Goal: Navigation & Orientation: Understand site structure

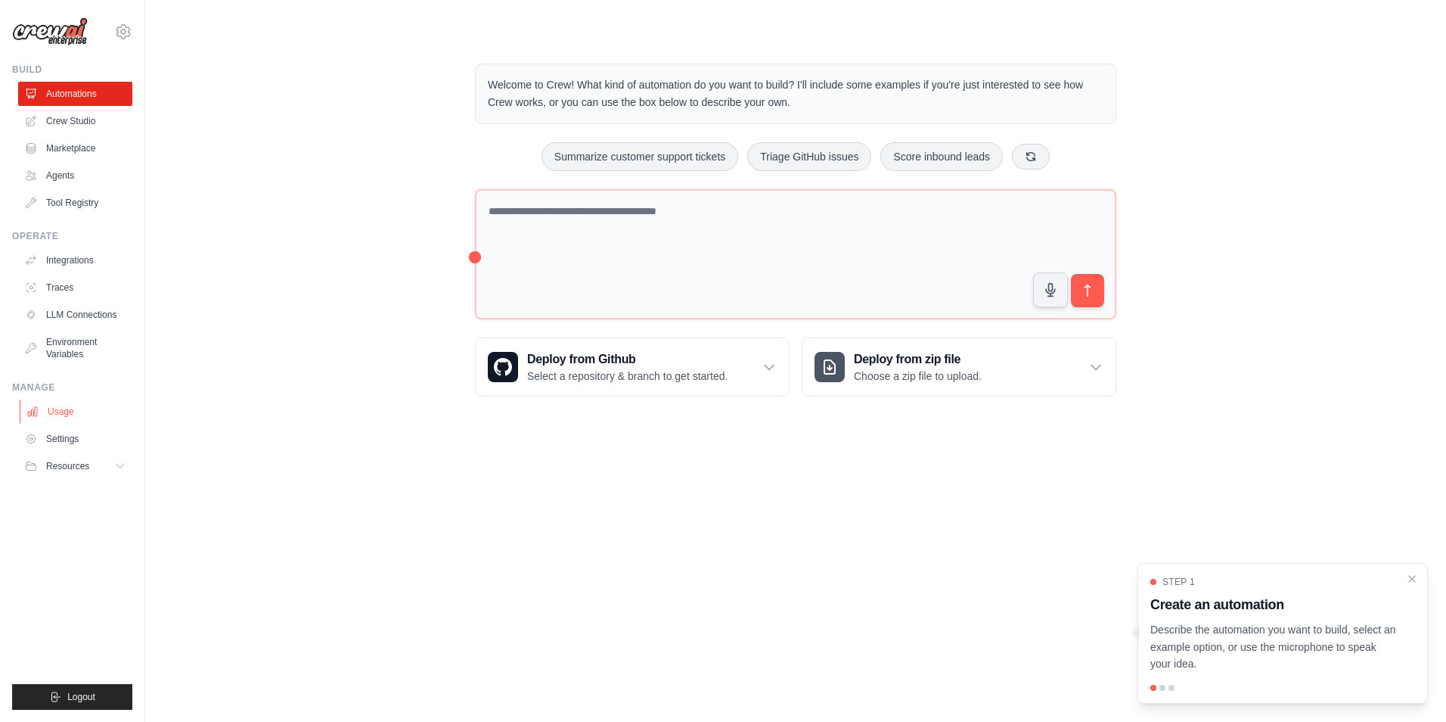
click at [60, 411] on link "Usage" at bounding box center [77, 411] width 114 height 24
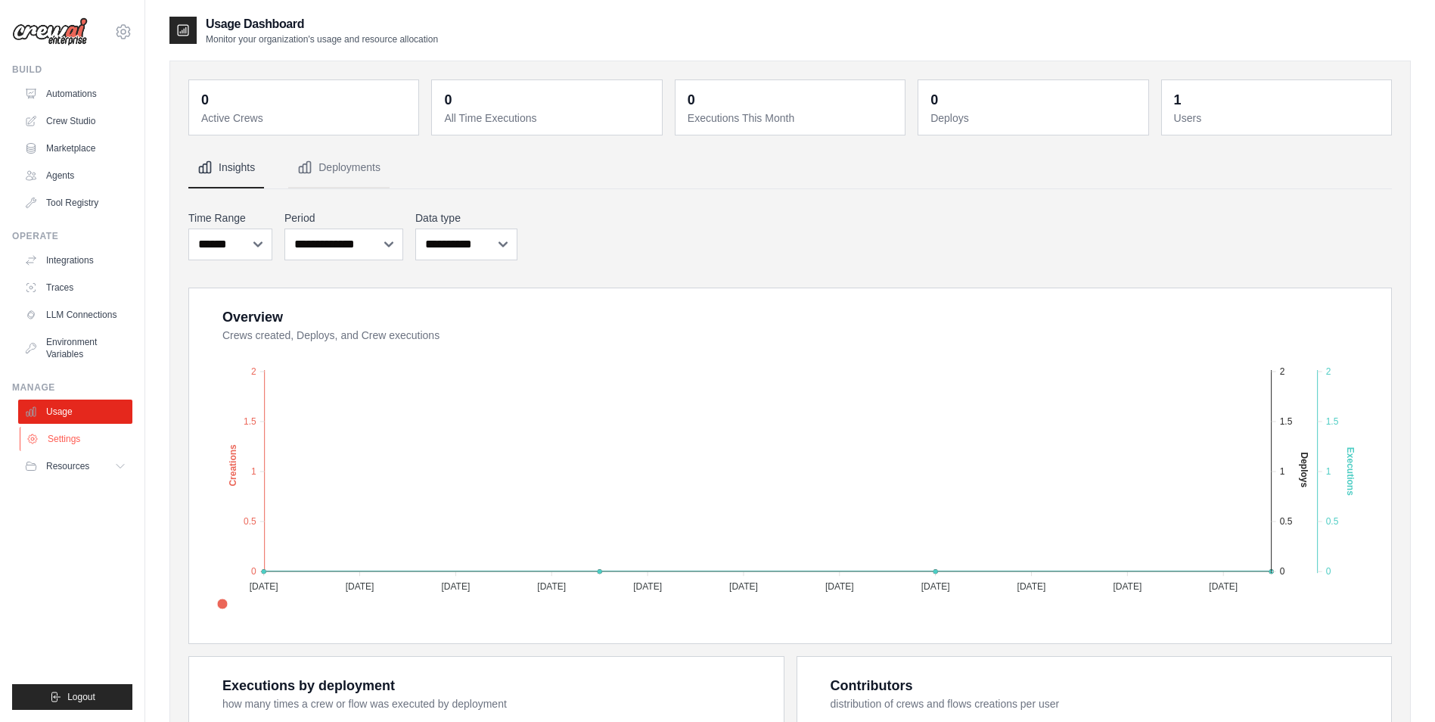
click at [64, 438] on link "Settings" at bounding box center [77, 439] width 114 height 24
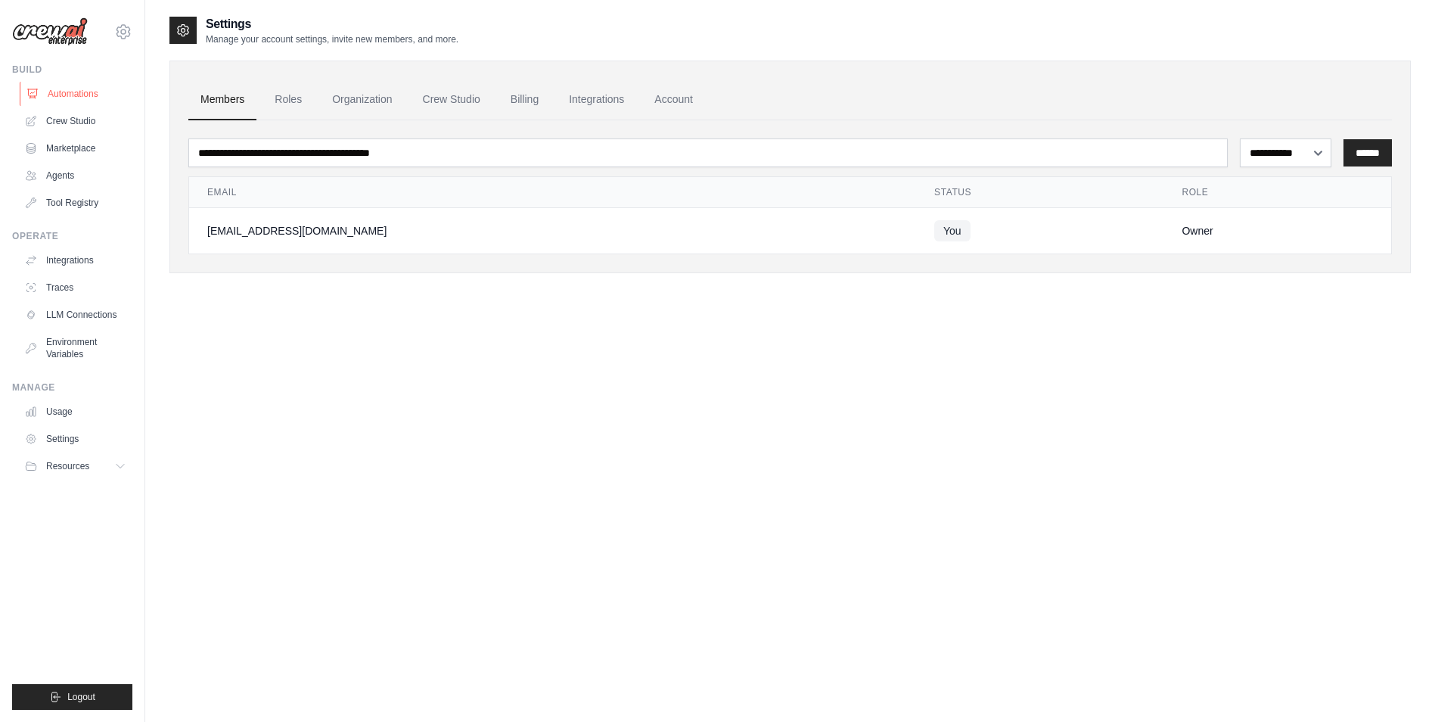
click at [85, 95] on link "Automations" at bounding box center [77, 94] width 114 height 24
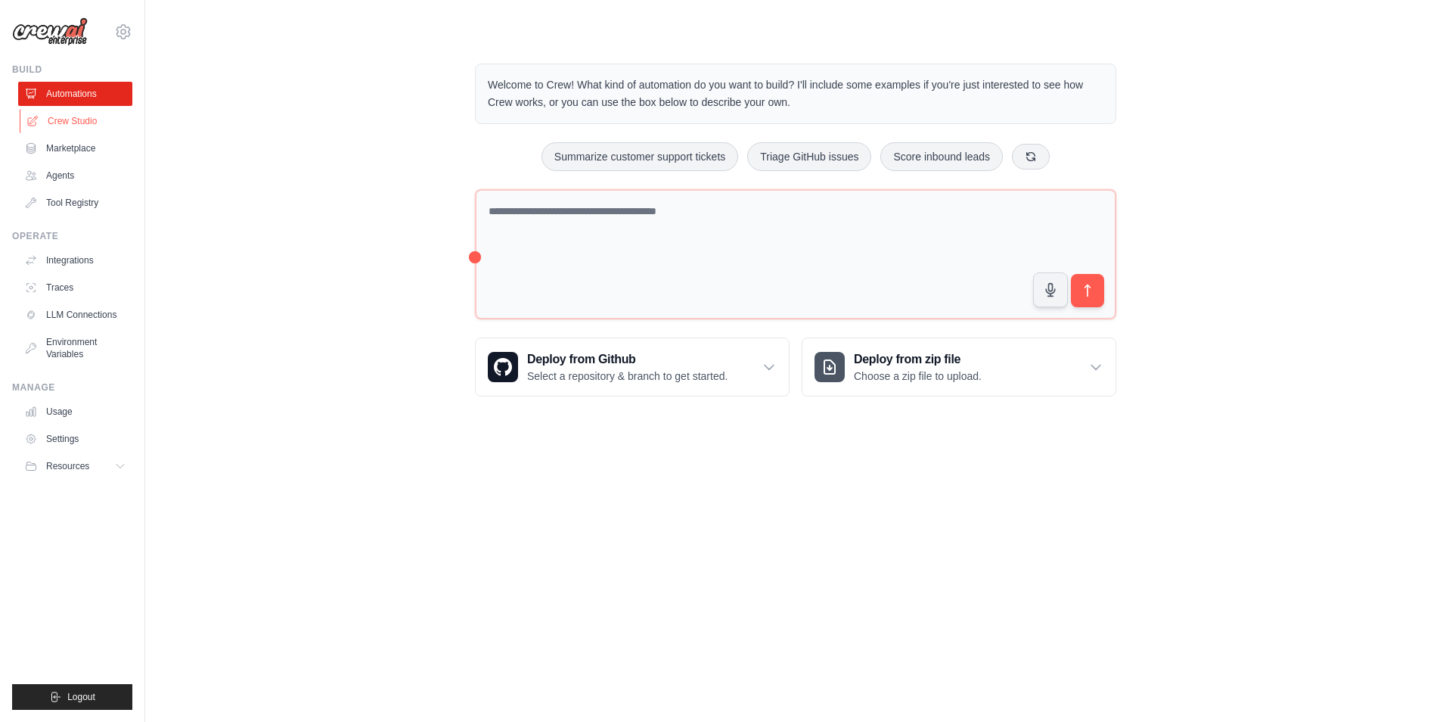
click at [74, 123] on link "Crew Studio" at bounding box center [77, 121] width 114 height 24
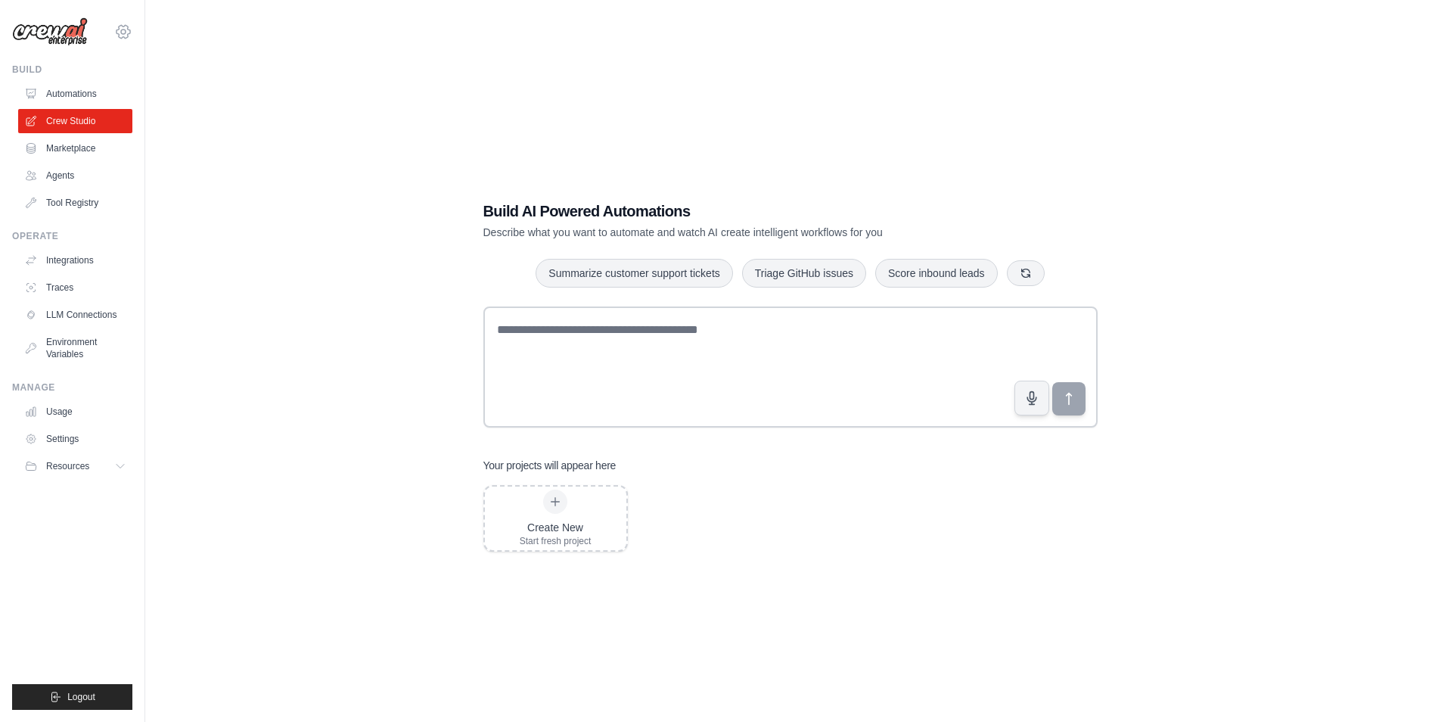
click at [125, 29] on icon at bounding box center [123, 31] width 5 height 5
click at [88, 101] on link "Settings" at bounding box center [123, 101] width 133 height 27
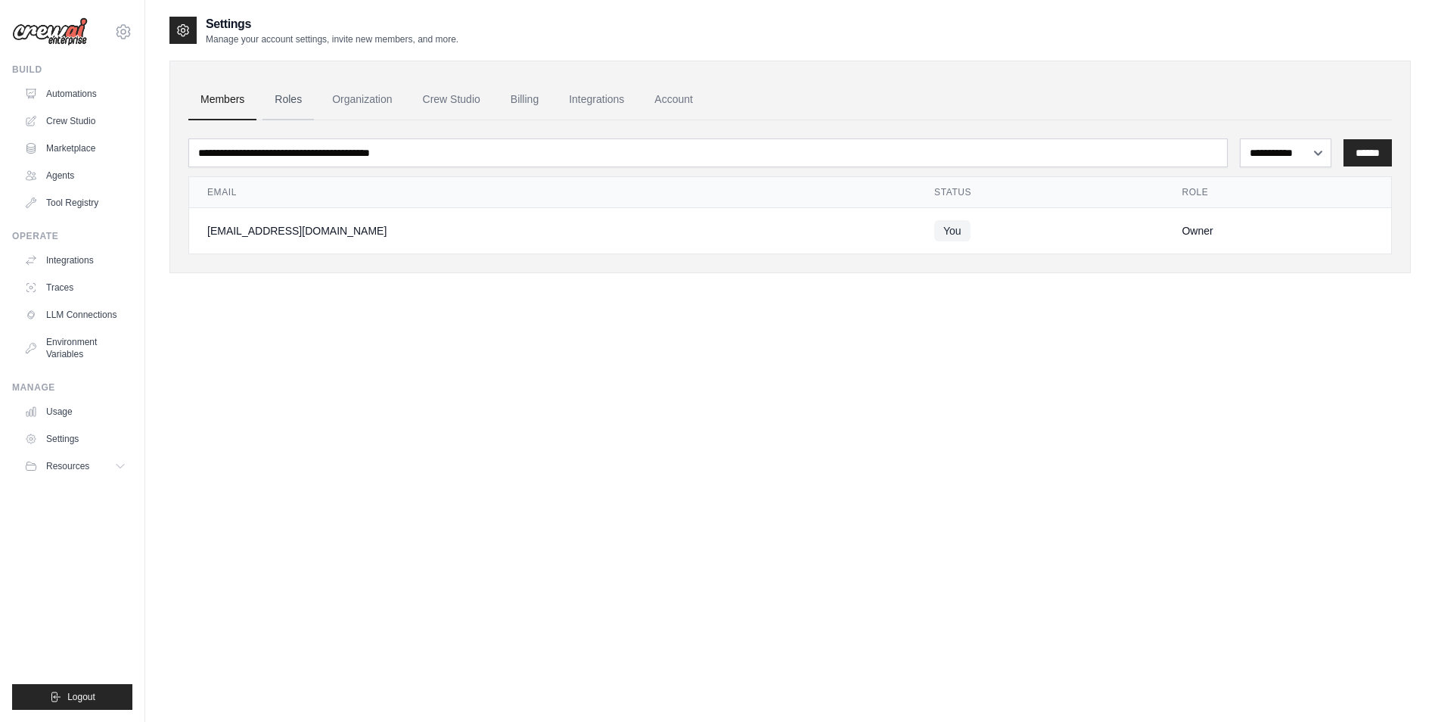
click at [285, 100] on link "Roles" at bounding box center [287, 99] width 51 height 41
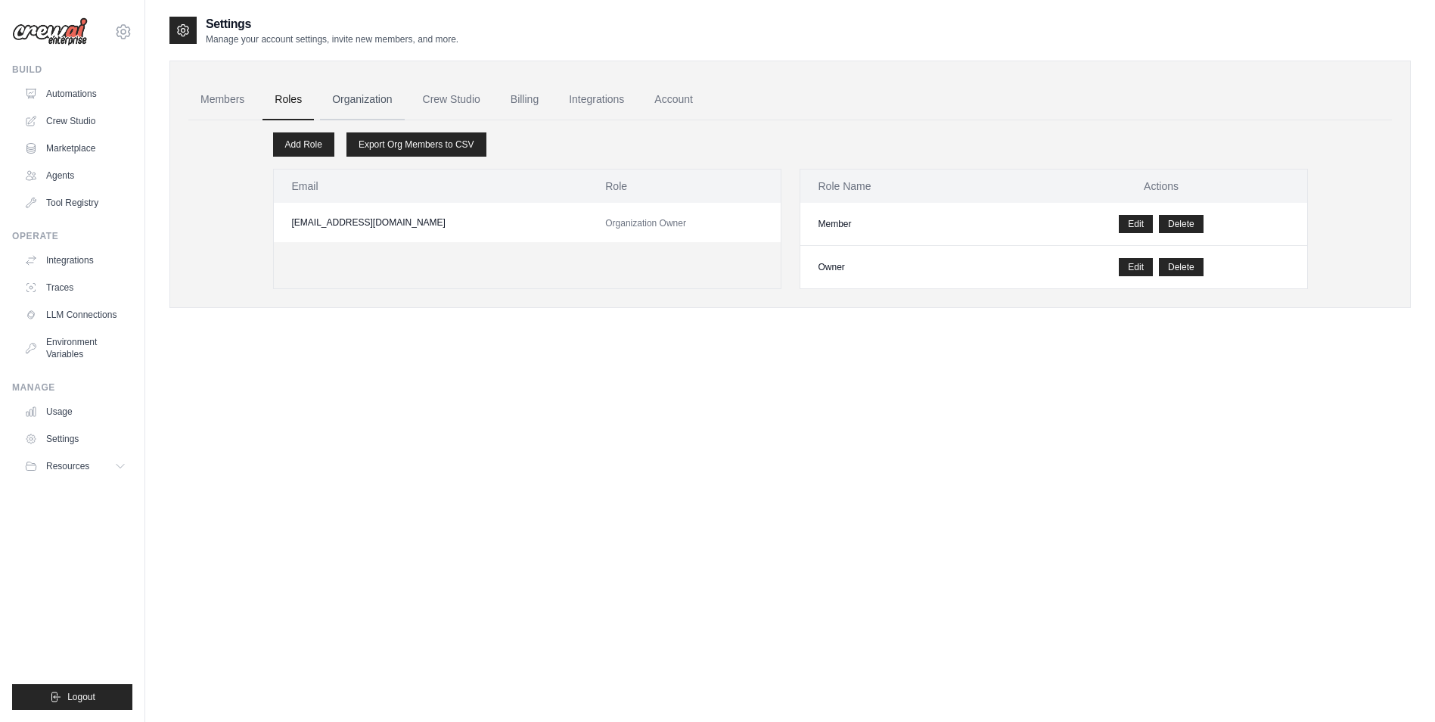
click at [344, 103] on link "Organization" at bounding box center [362, 99] width 84 height 41
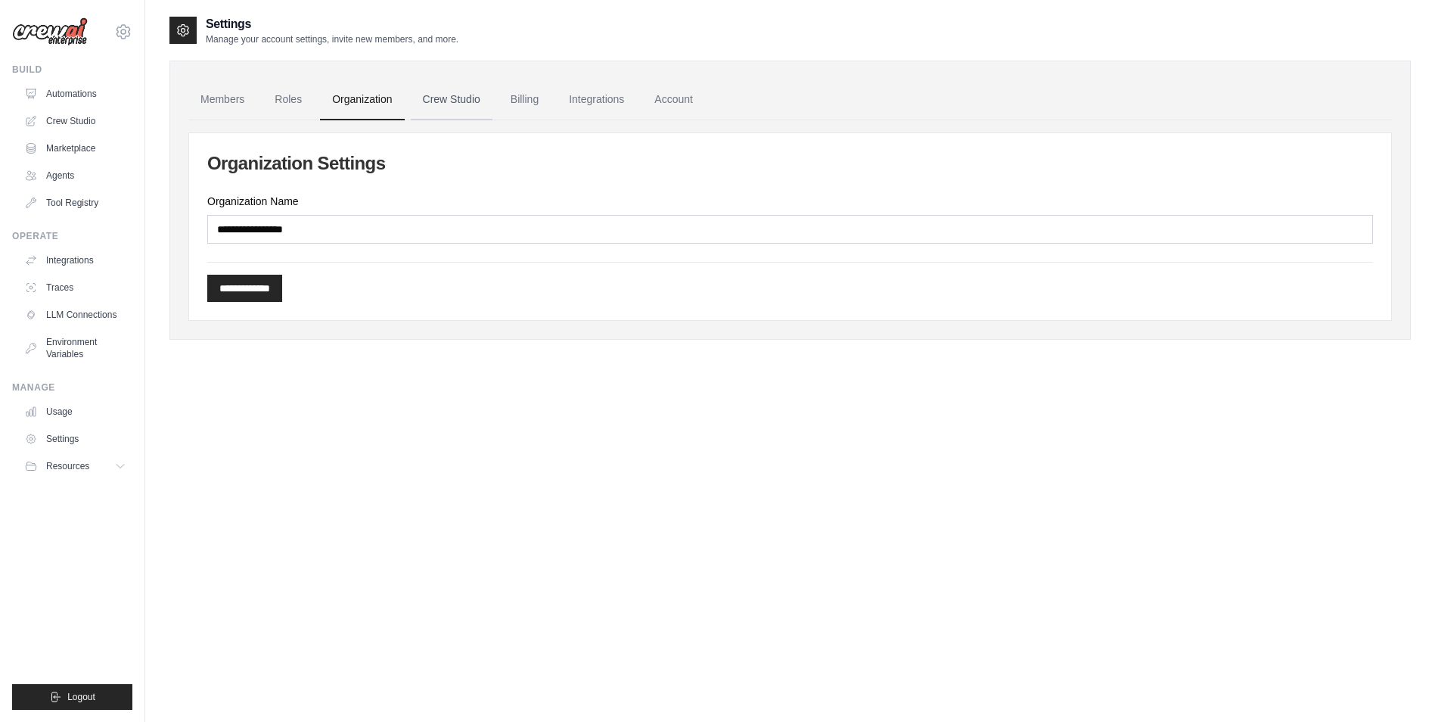
click at [446, 100] on link "Crew Studio" at bounding box center [452, 99] width 82 height 41
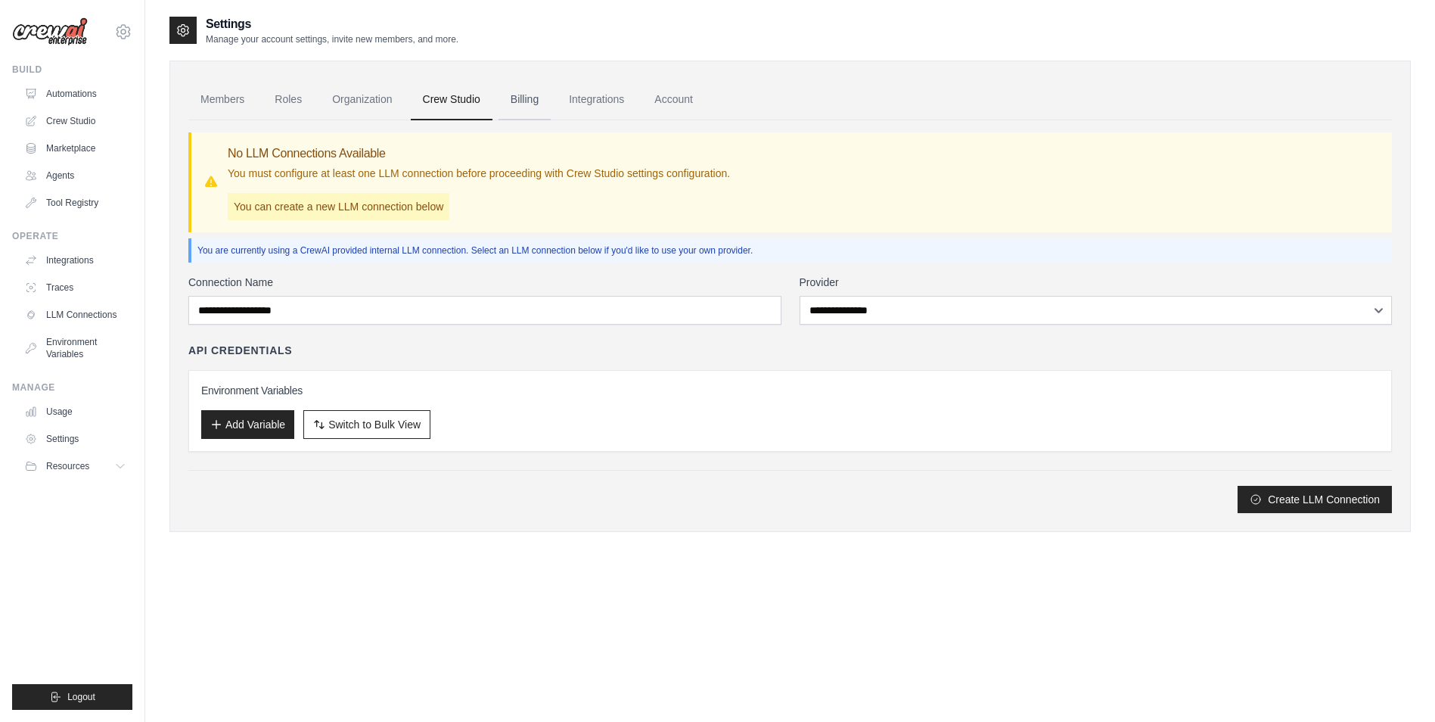
click at [523, 98] on link "Billing" at bounding box center [524, 99] width 52 height 41
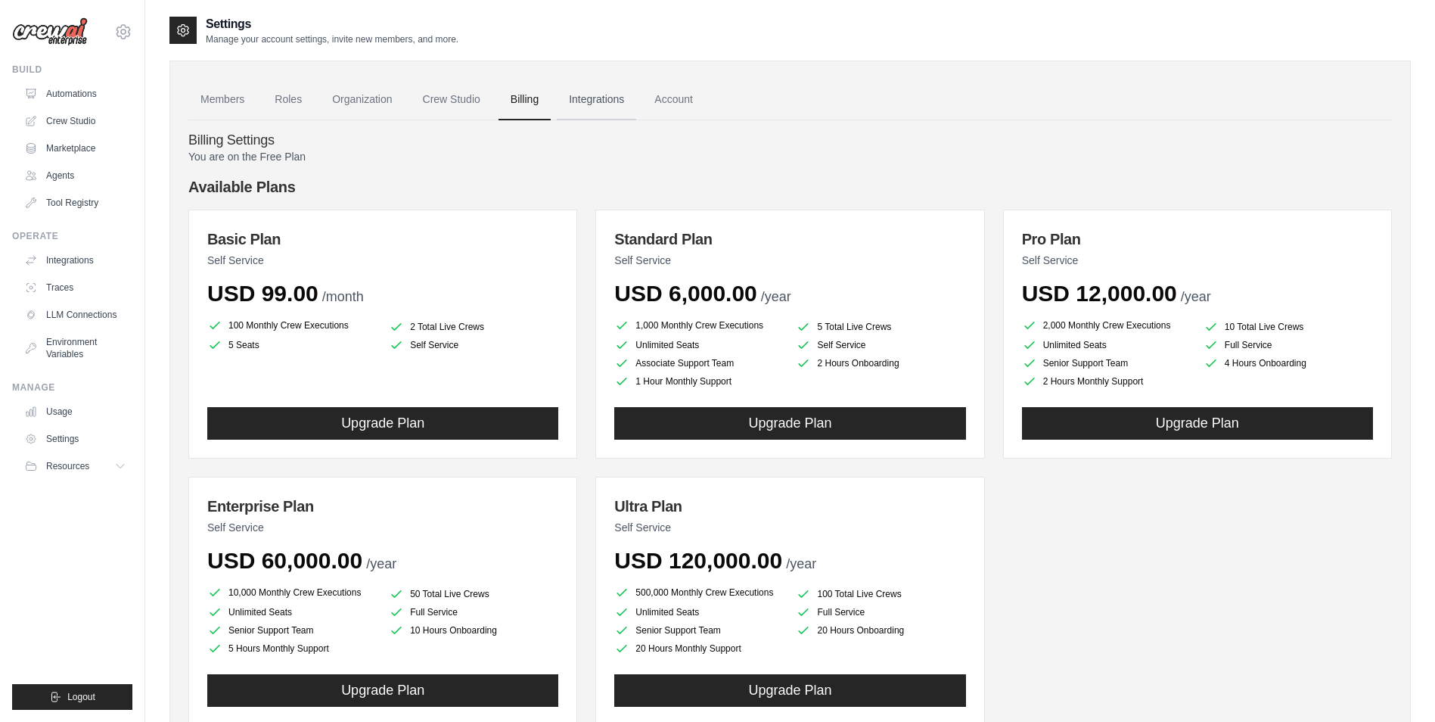
click at [584, 101] on link "Integrations" at bounding box center [596, 99] width 79 height 41
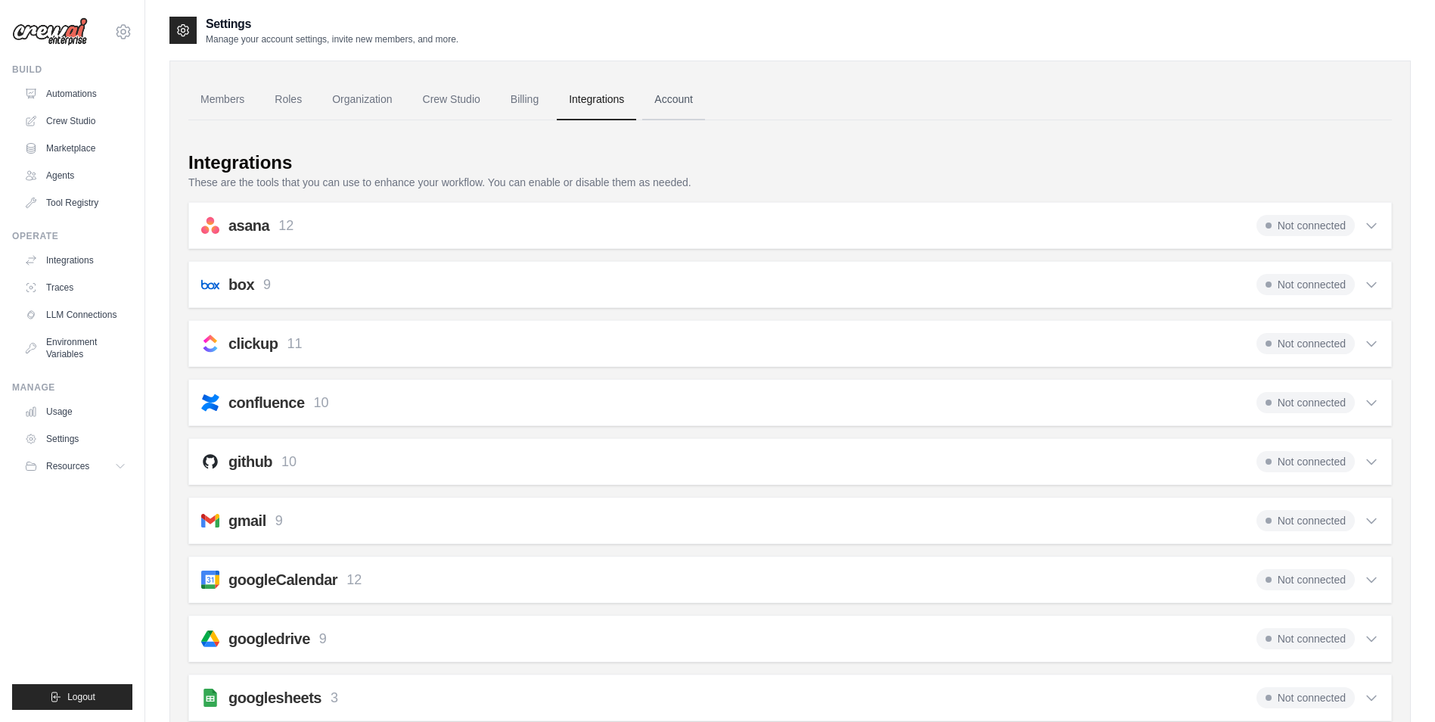
click at [674, 103] on link "Account" at bounding box center [673, 99] width 63 height 41
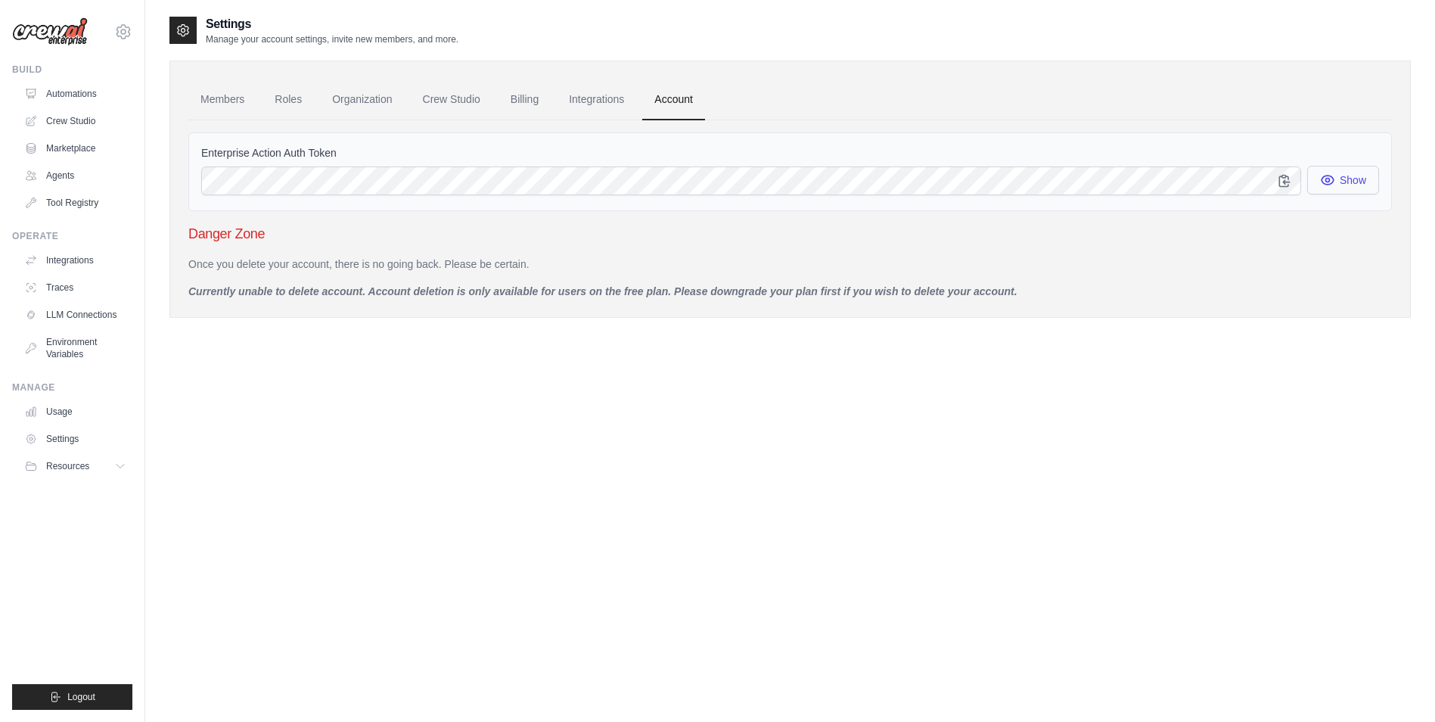
click at [1340, 179] on button "Show" at bounding box center [1343, 180] width 72 height 29
click at [209, 98] on link "Members" at bounding box center [222, 99] width 68 height 41
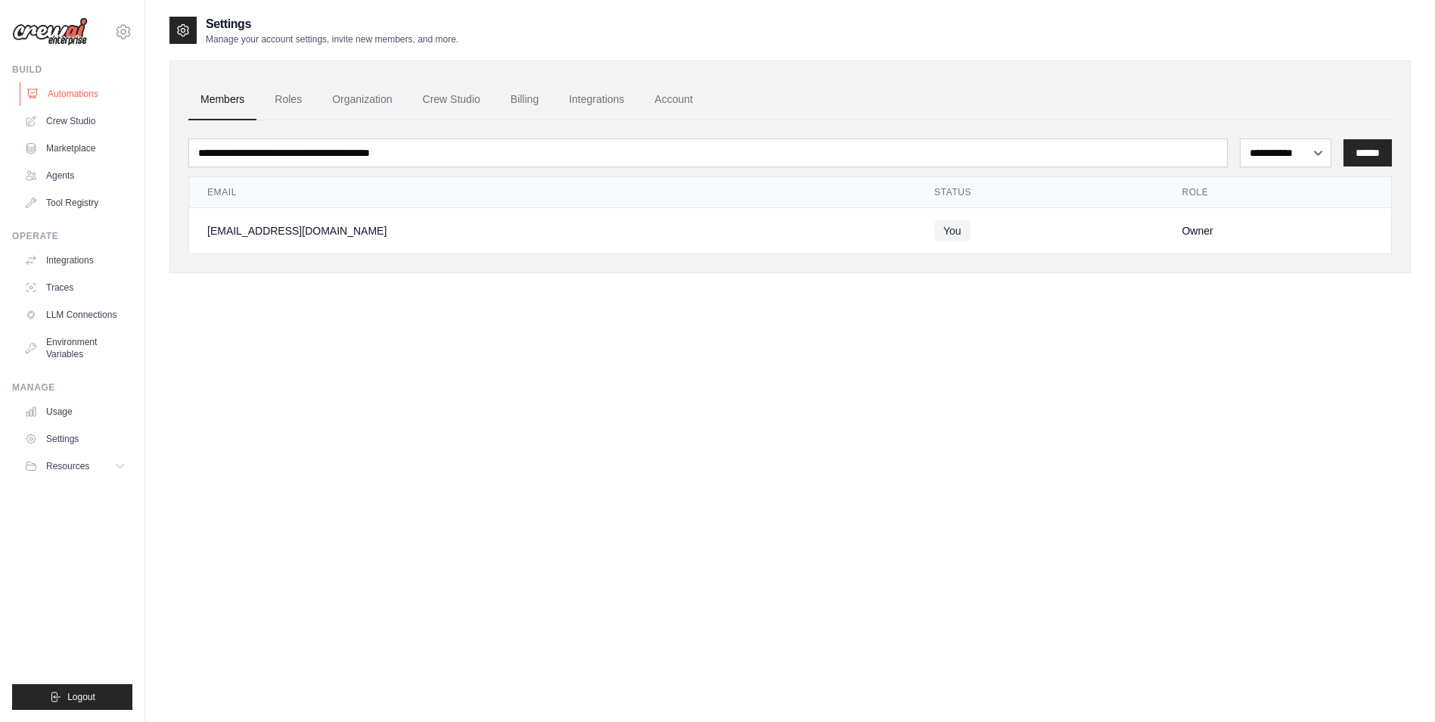
click at [71, 93] on link "Automations" at bounding box center [77, 94] width 114 height 24
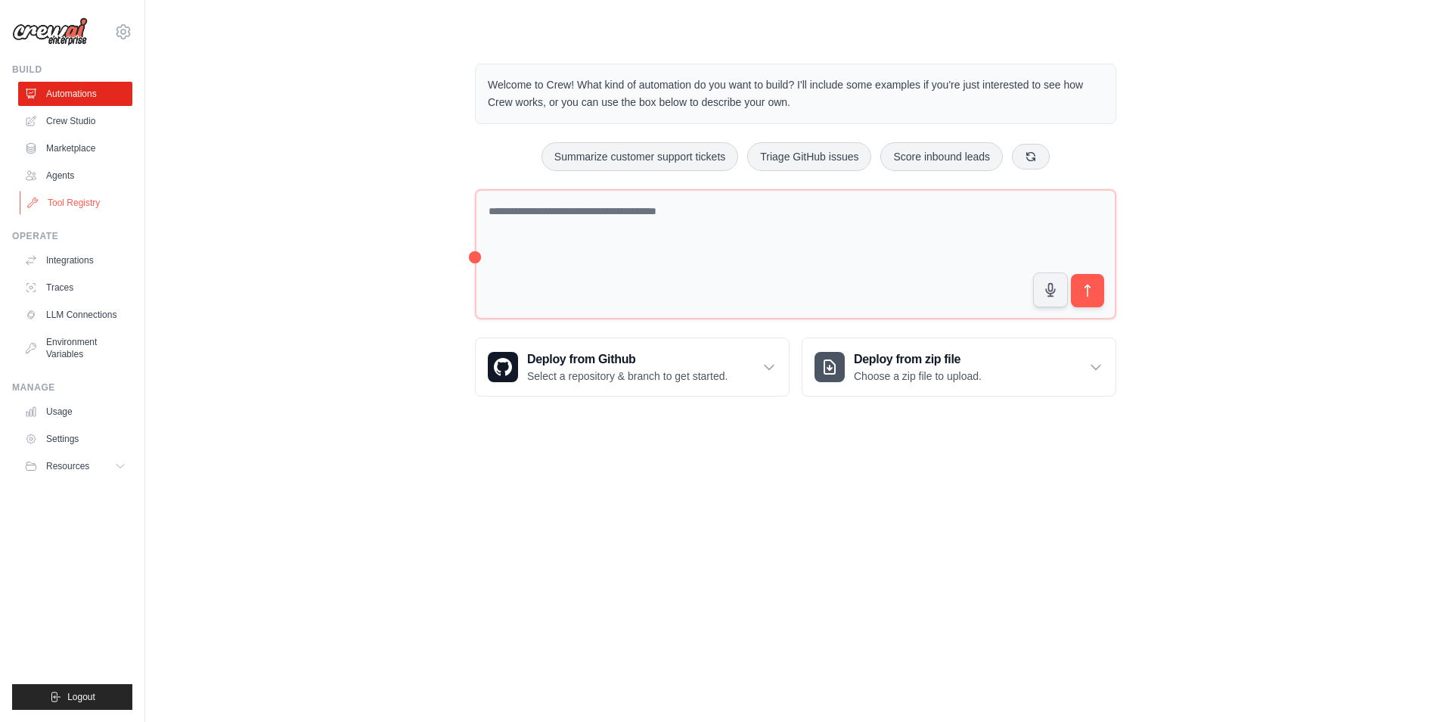
click at [70, 202] on link "Tool Registry" at bounding box center [77, 203] width 114 height 24
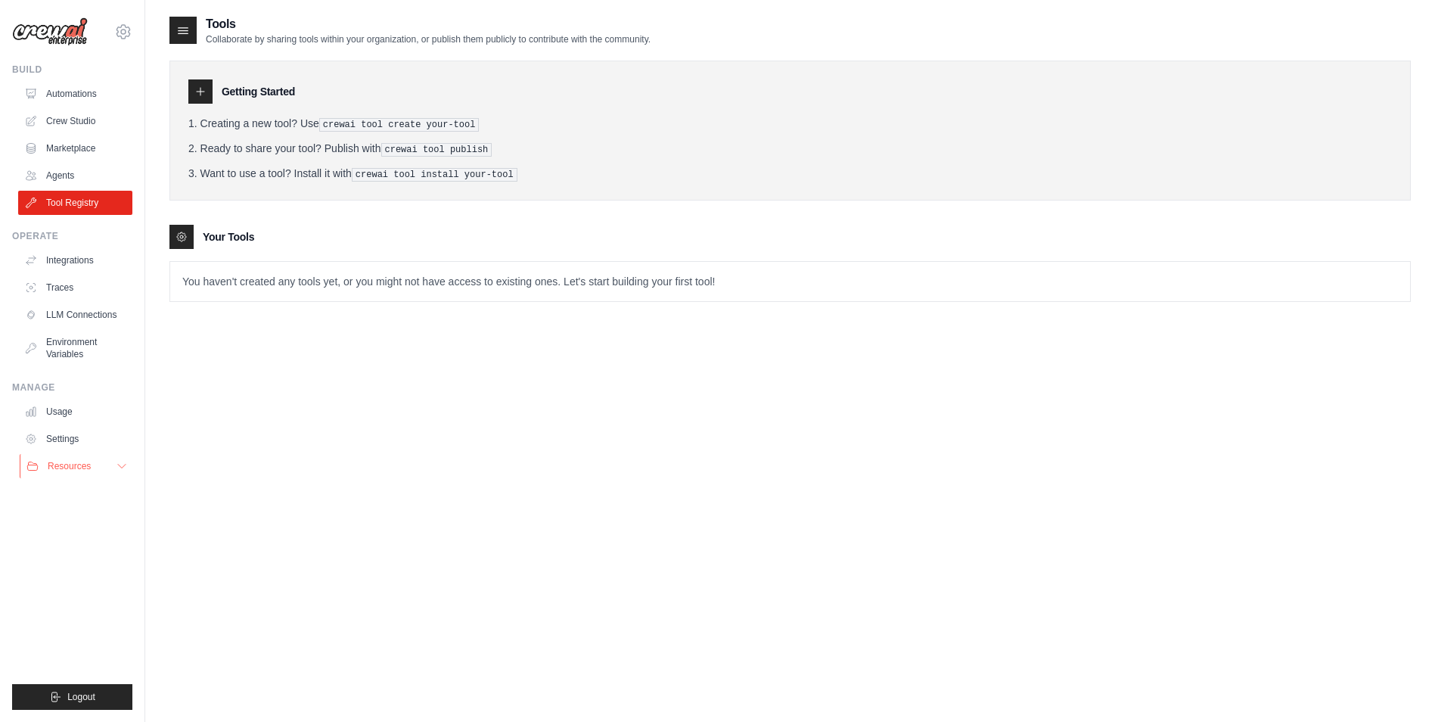
click at [69, 469] on span "Resources" at bounding box center [69, 466] width 43 height 12
click at [85, 492] on span "Documentation" at bounding box center [84, 492] width 61 height 12
